Goal: Contribute content

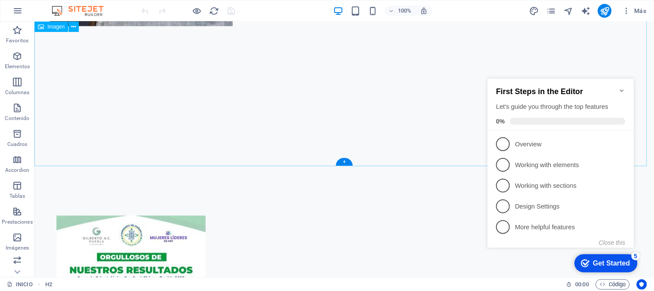
scroll to position [319, 0]
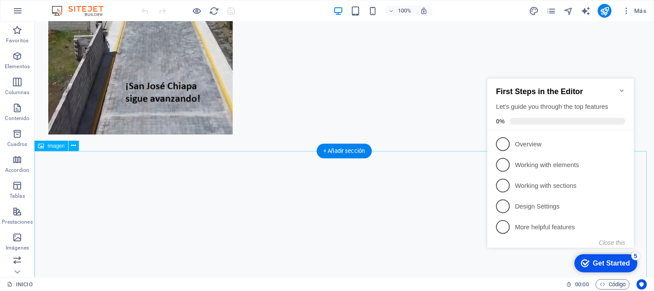
select select "px"
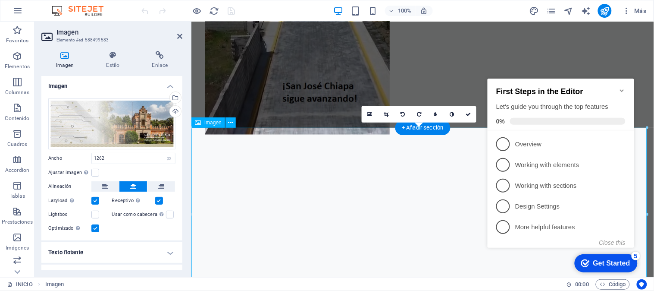
scroll to position [334, 0]
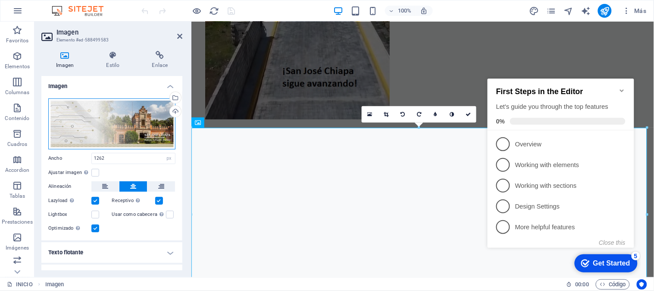
click at [116, 126] on div "Arrastra archivos aquí, haz clic para escoger archivos o selecciona archivos de…" at bounding box center [111, 123] width 127 height 51
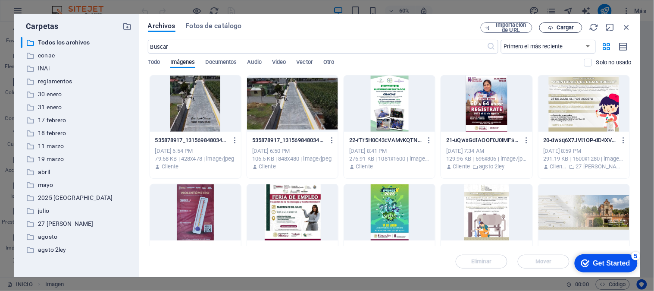
click at [563, 30] on span "Cargar" at bounding box center [566, 27] width 18 height 5
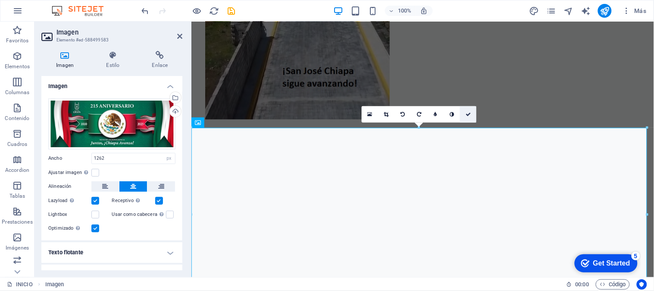
click at [469, 116] on icon at bounding box center [468, 114] width 5 height 5
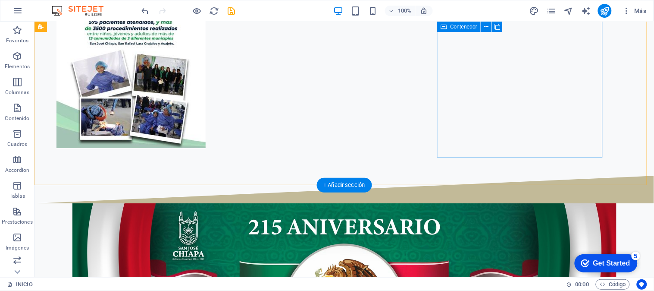
scroll to position [702, 0]
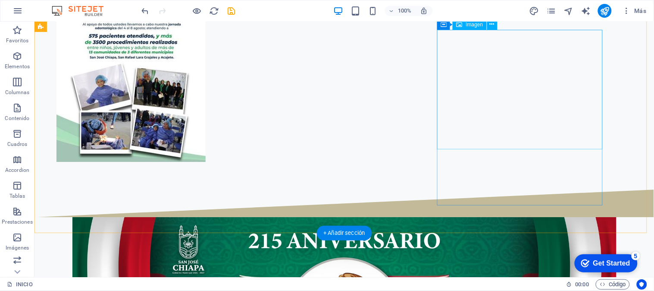
select select "px"
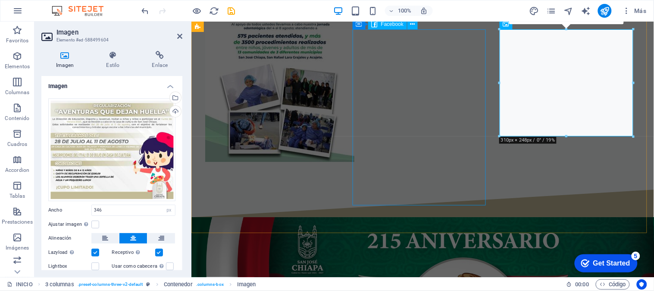
scroll to position [661, 0]
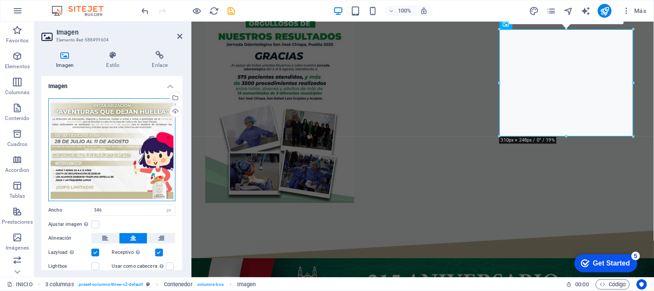
click at [131, 136] on div "Arrastra archivos aquí, haz clic para escoger archivos o selecciona archivos de…" at bounding box center [111, 149] width 127 height 103
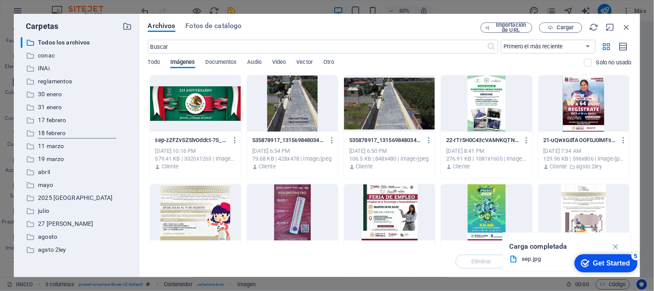
scroll to position [630, 0]
click at [553, 25] on icon "button" at bounding box center [551, 28] width 6 height 6
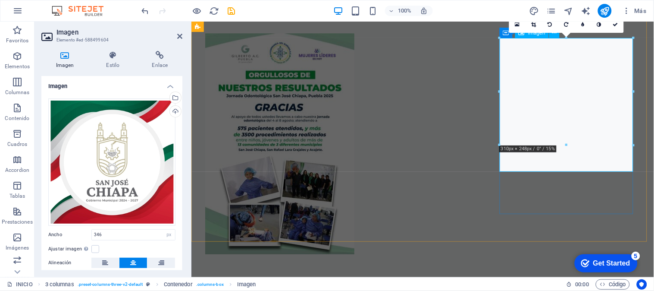
scroll to position [565, 0]
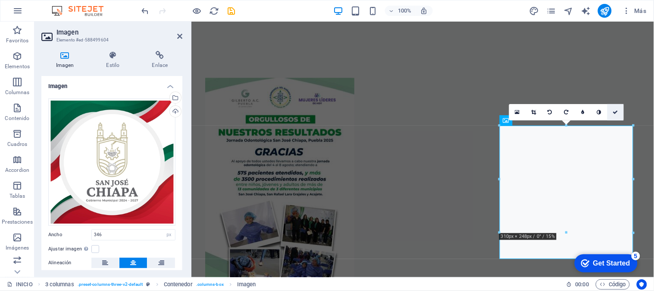
click at [615, 110] on icon at bounding box center [615, 112] width 5 height 5
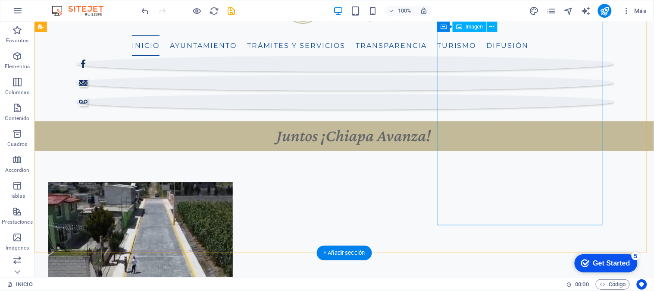
scroll to position [0, 0]
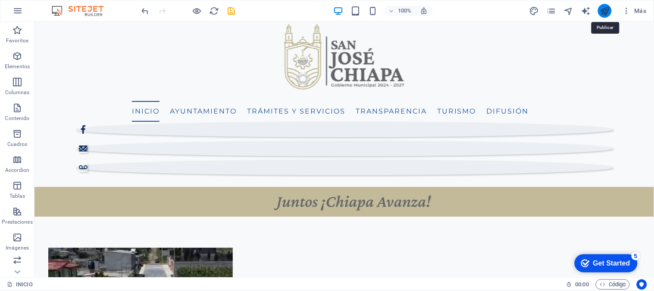
click at [605, 6] on icon "publish" at bounding box center [605, 11] width 10 height 10
